Goal: Entertainment & Leisure: Consume media (video, audio)

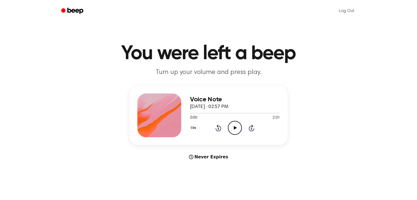
click at [235, 128] on icon at bounding box center [235, 128] width 3 height 4
click at [236, 126] on icon "Play Audio" at bounding box center [235, 128] width 14 height 14
click at [236, 130] on icon "Pause Audio" at bounding box center [235, 128] width 14 height 14
